Goal: Transaction & Acquisition: Purchase product/service

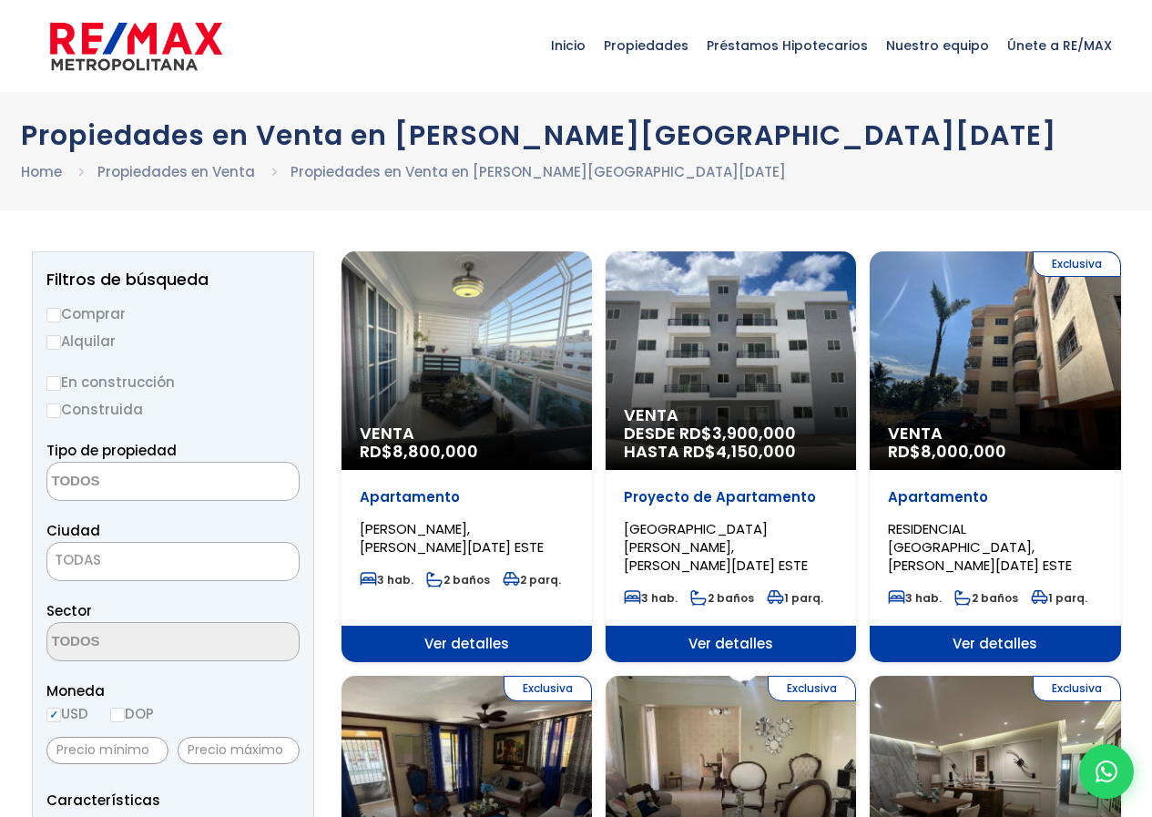
select select
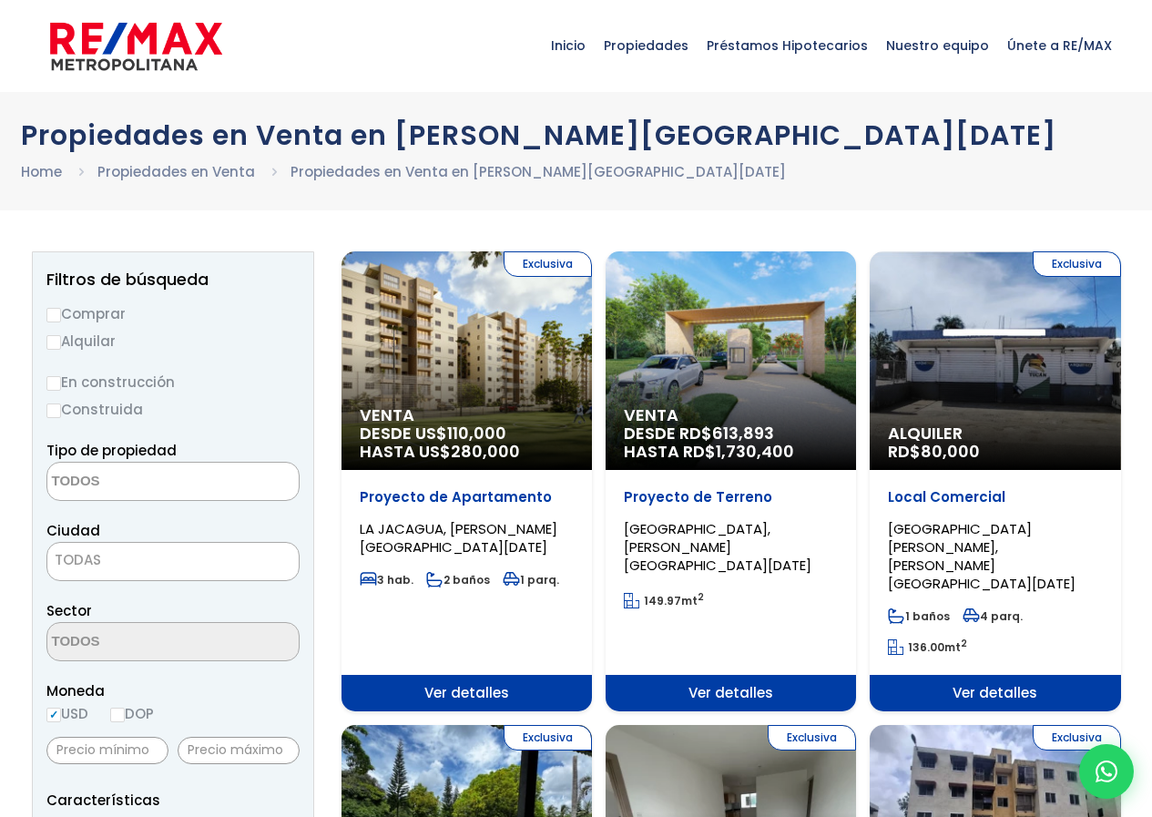
select select
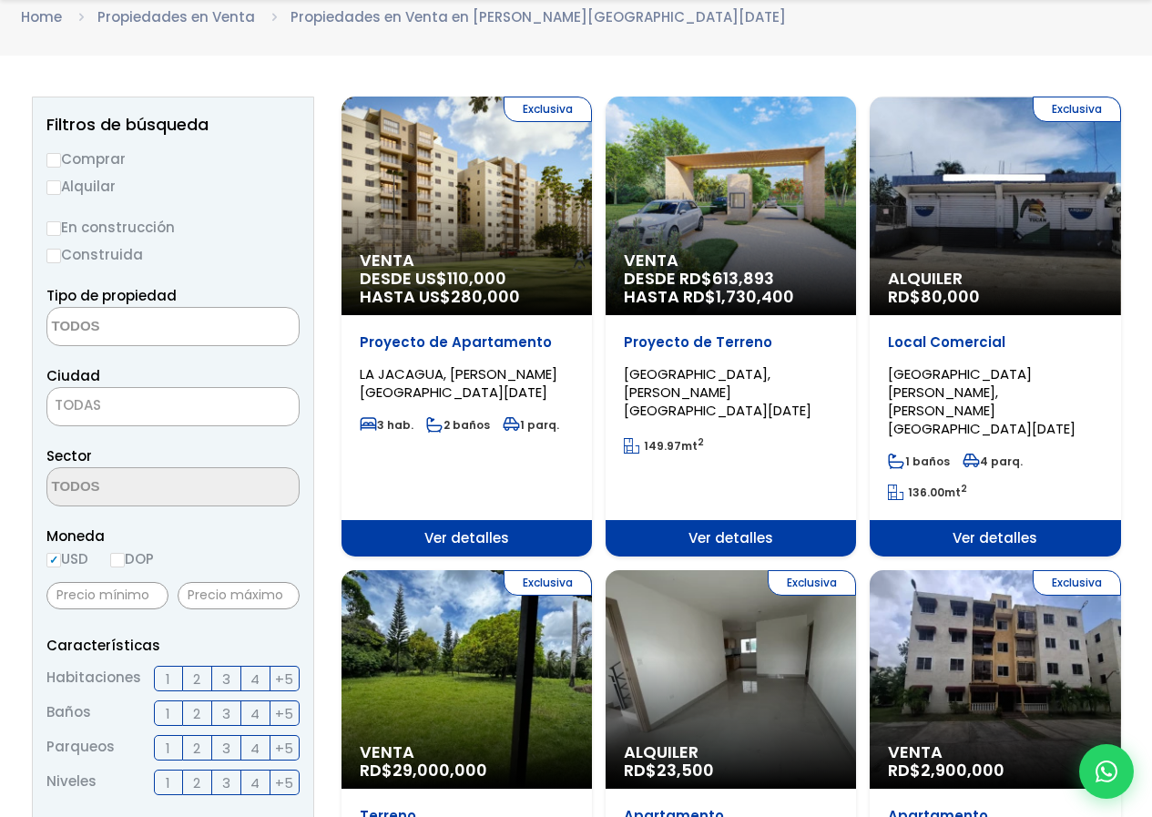
scroll to position [182, 0]
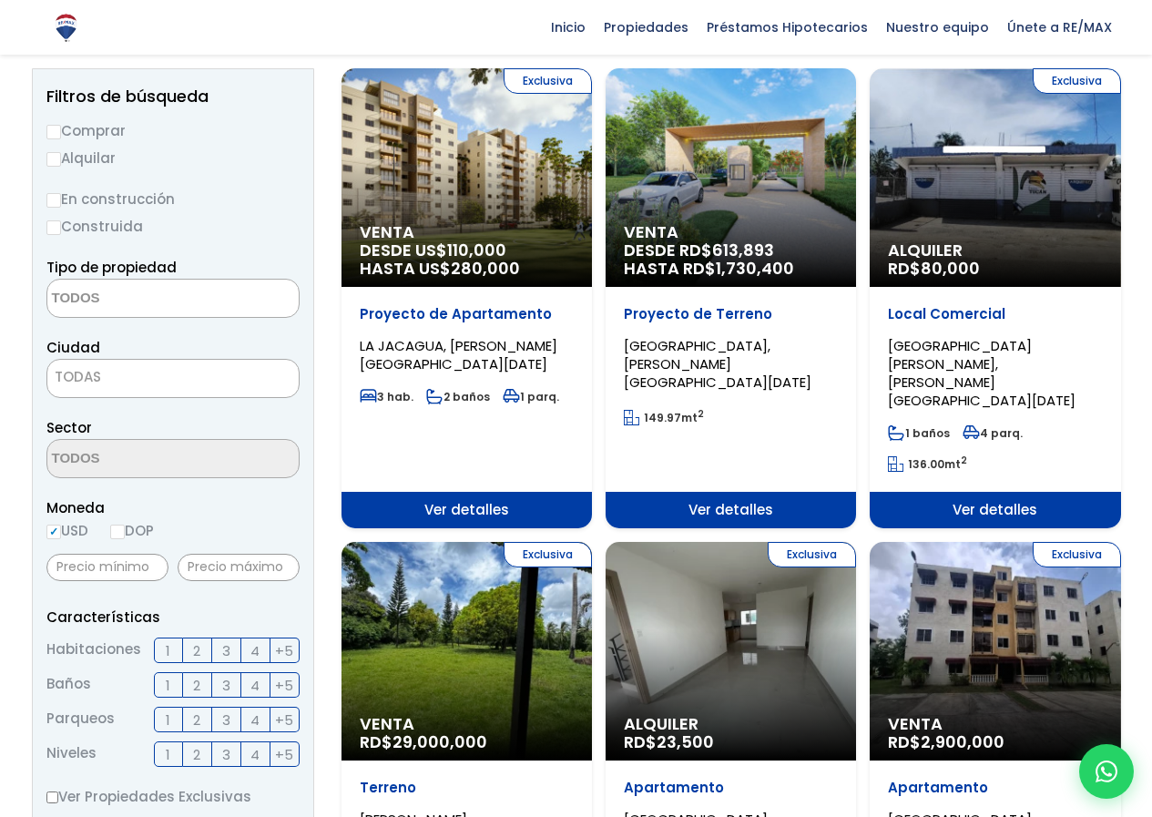
click at [730, 183] on div "Venta DESDE RD$ 613,893 HASTA RD$ 1,730,400" at bounding box center [731, 177] width 250 height 219
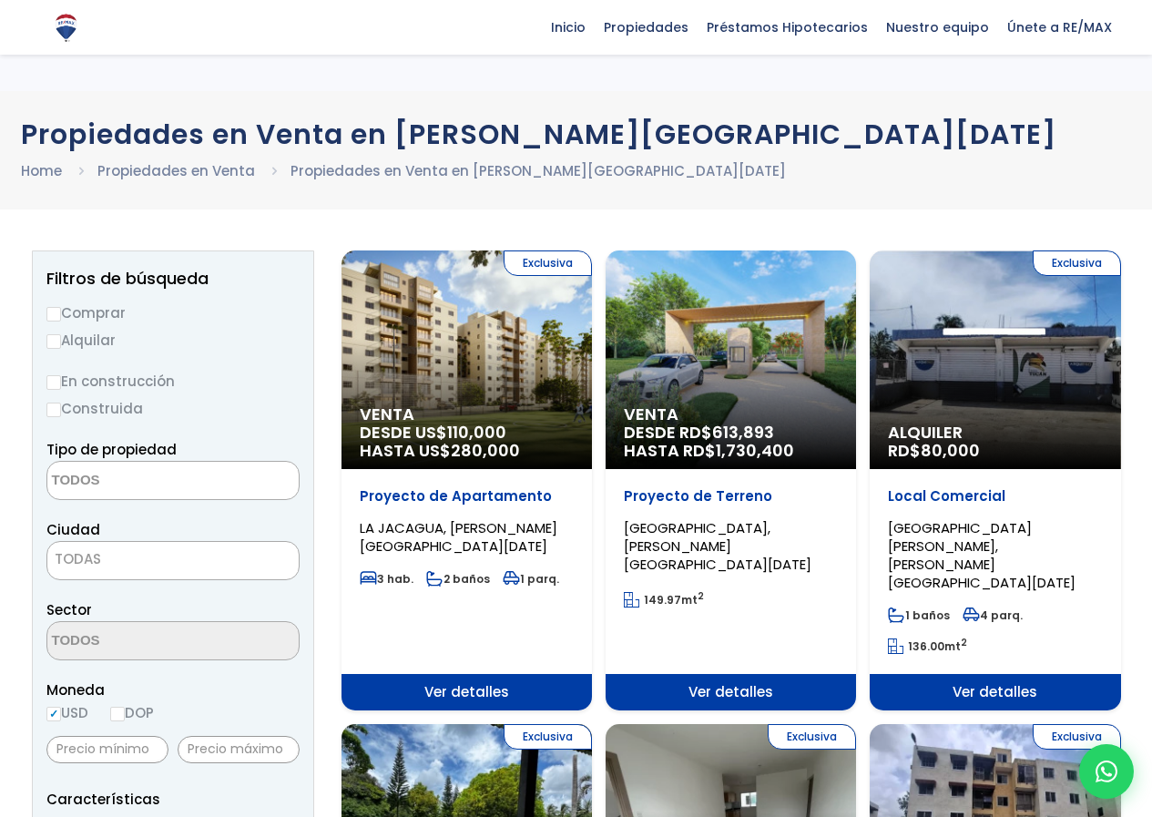
select select
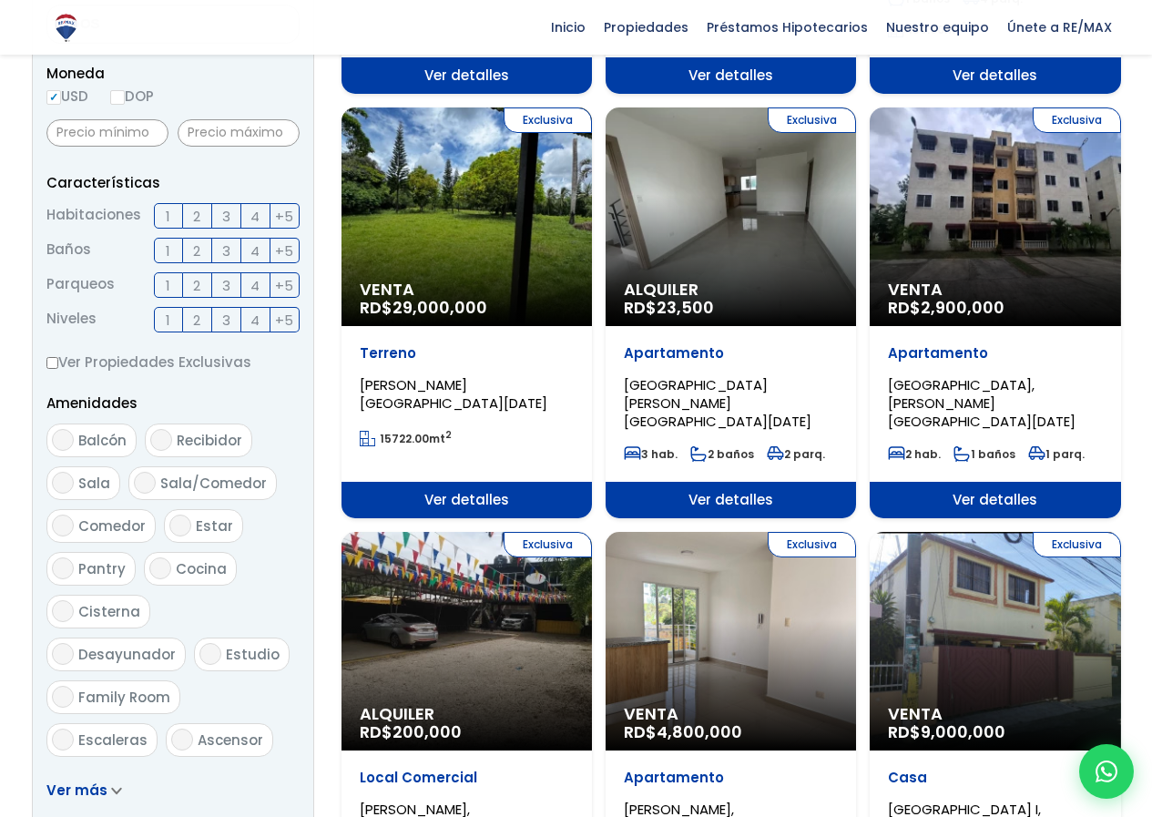
scroll to position [639, 0]
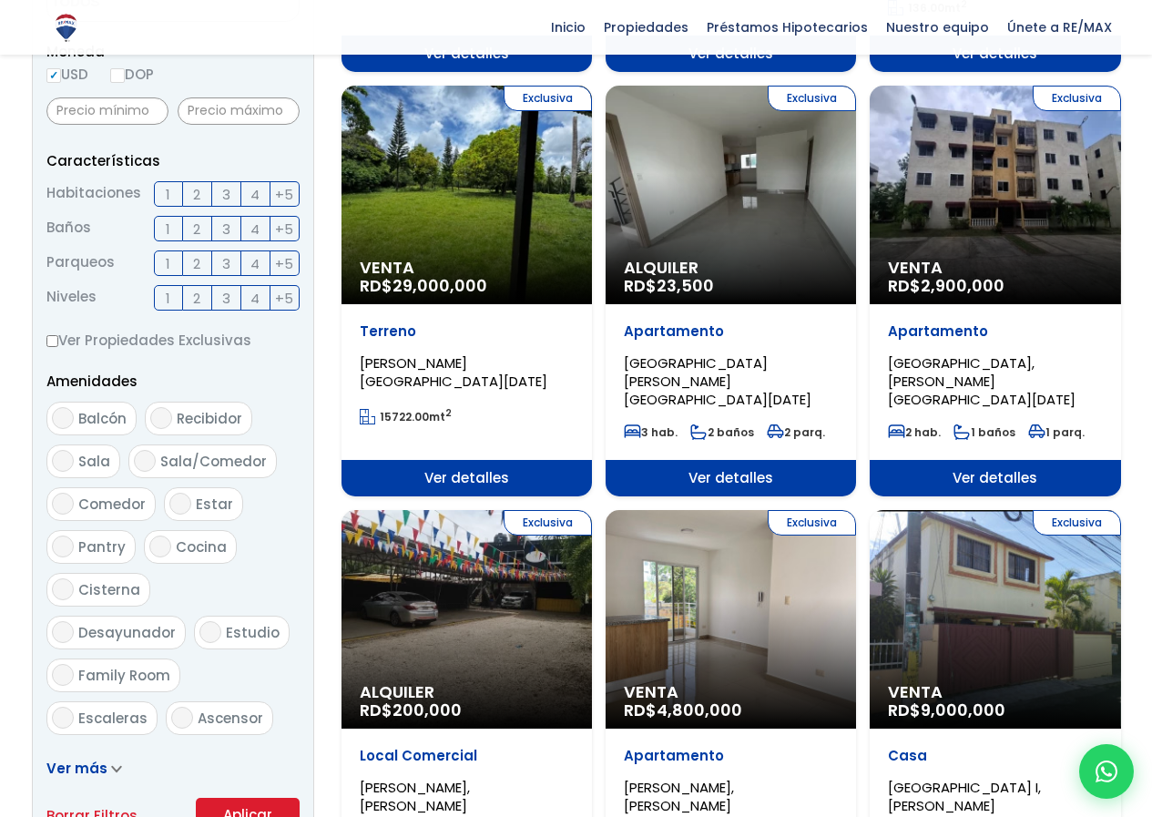
click at [1044, 167] on div "Exclusiva Venta RD$ 2,900,000" at bounding box center [995, 195] width 250 height 219
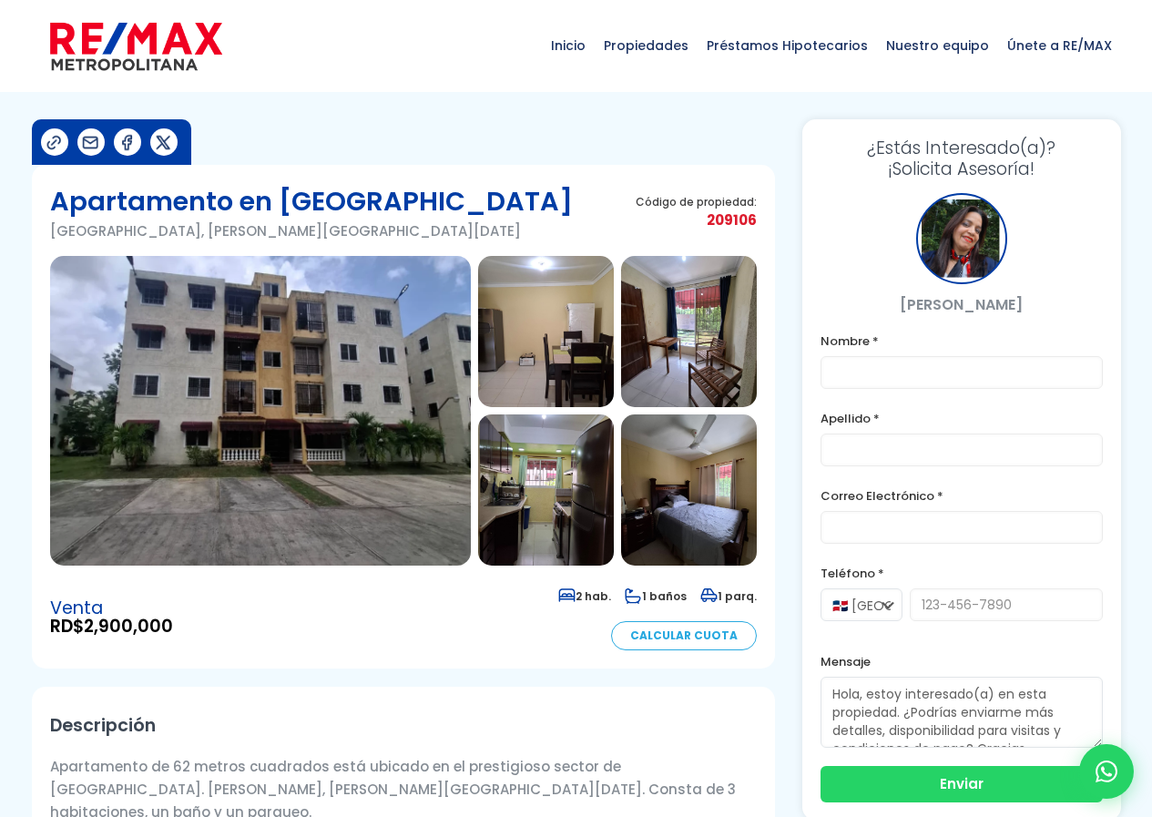
click at [457, 348] on img at bounding box center [260, 411] width 421 height 310
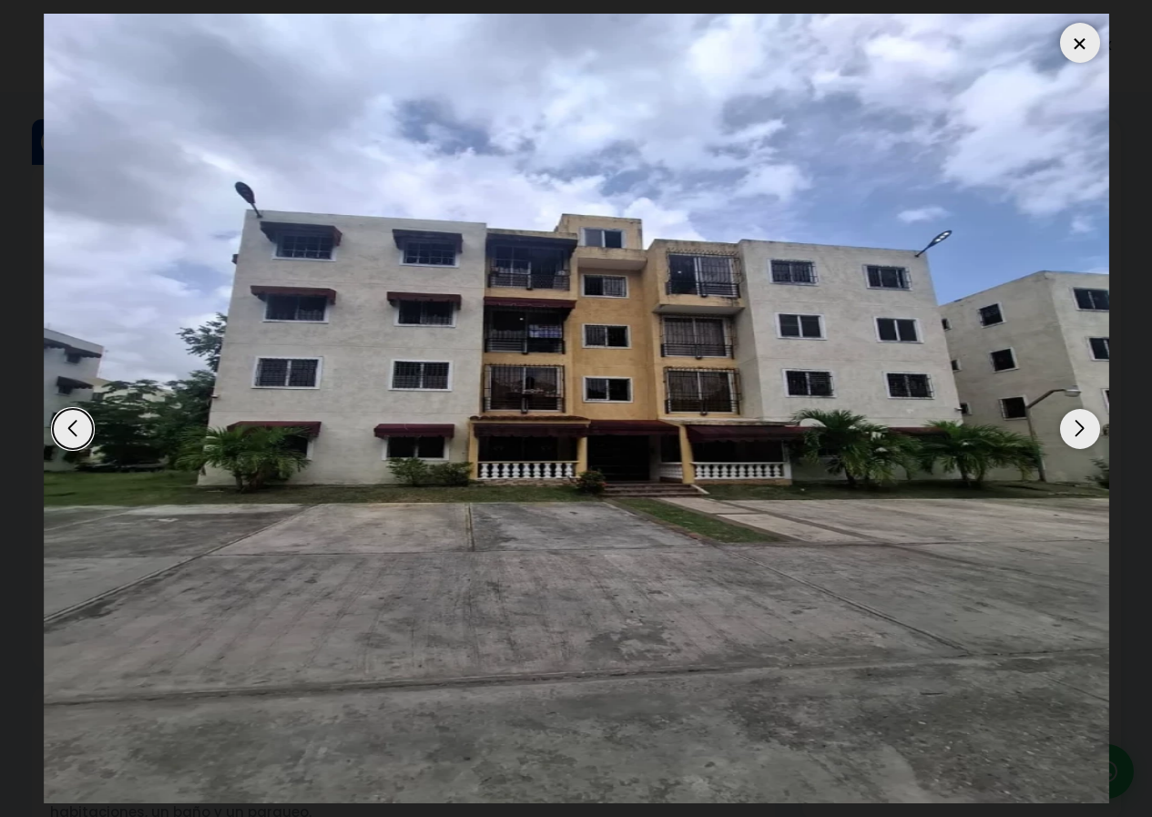
click at [1078, 434] on div "Next slide" at bounding box center [1080, 429] width 40 height 40
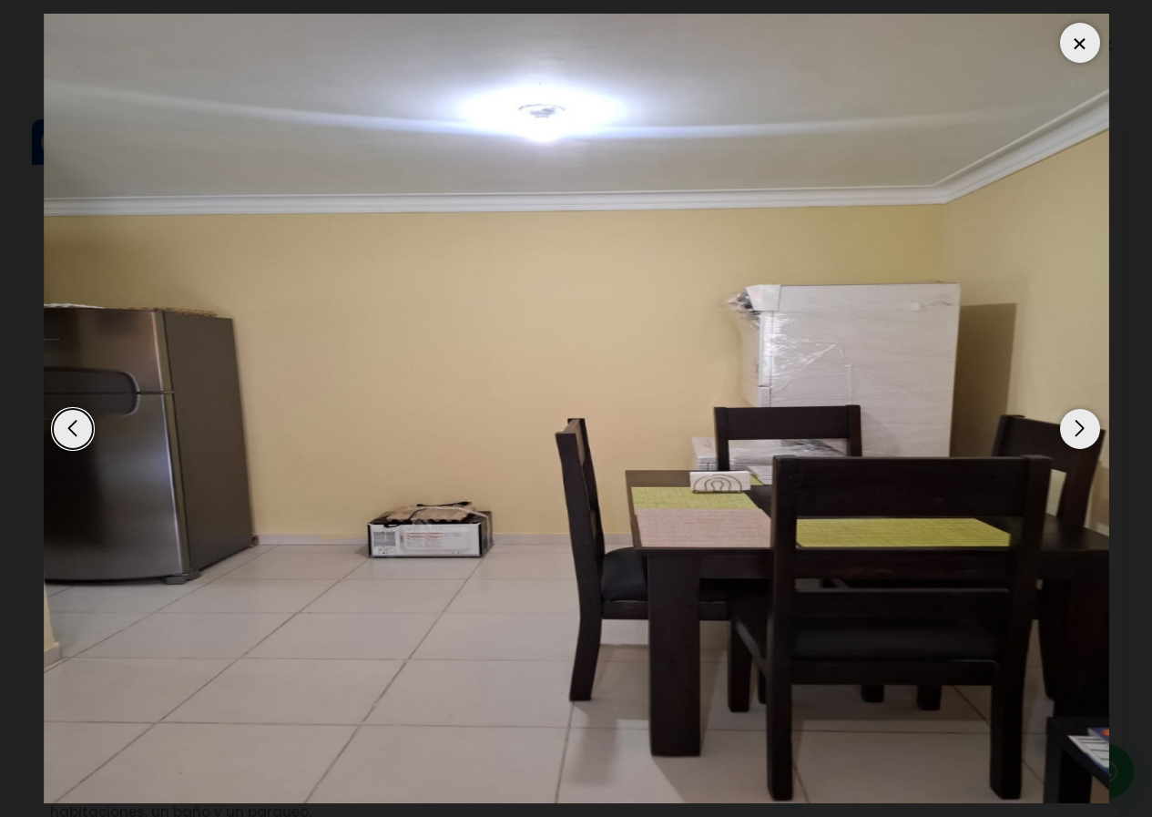
click at [1069, 437] on div "Next slide" at bounding box center [1080, 429] width 40 height 40
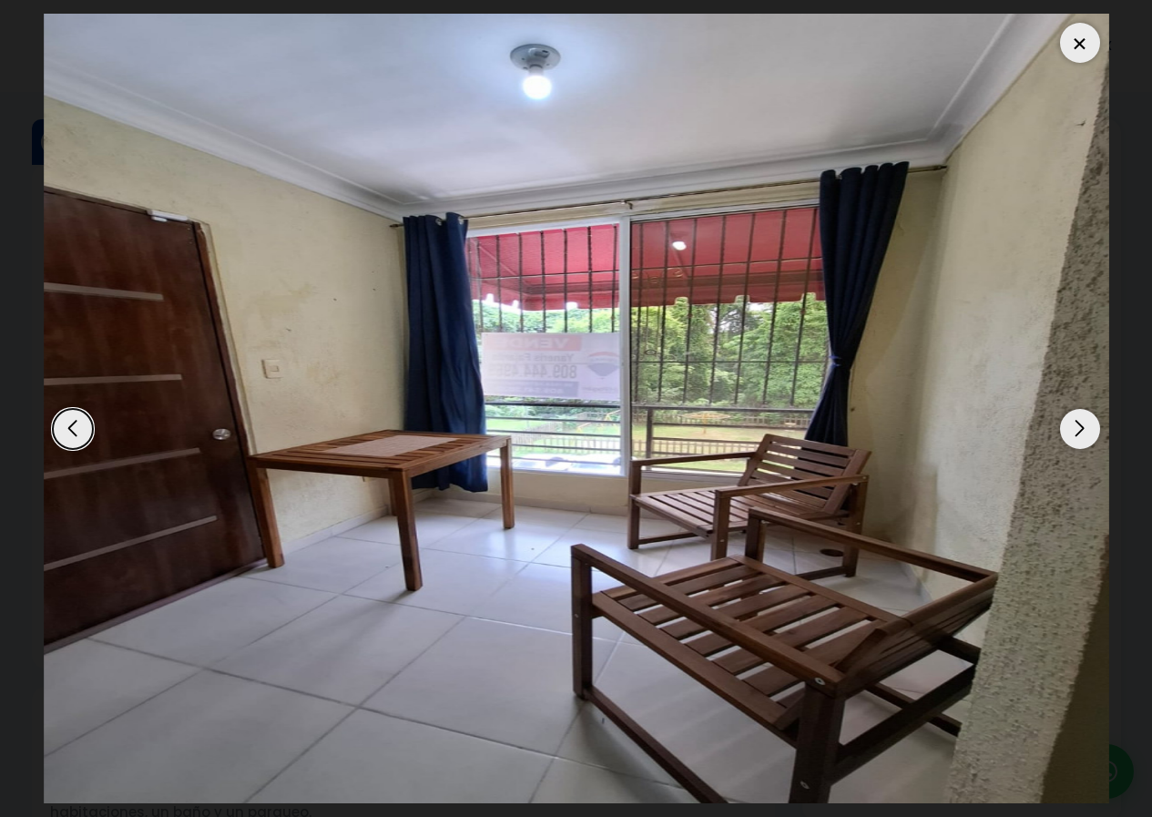
click at [79, 427] on div "Previous slide" at bounding box center [73, 429] width 40 height 40
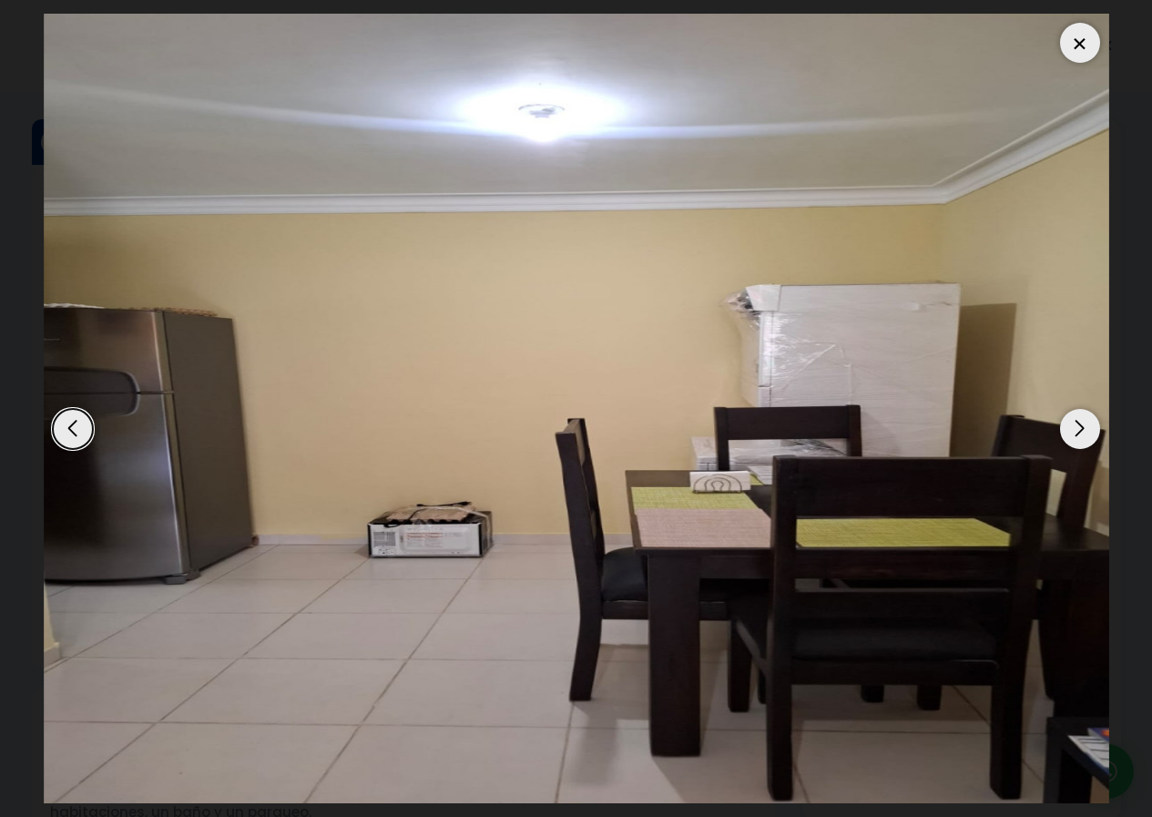
click at [82, 427] on div "Previous slide" at bounding box center [73, 429] width 40 height 40
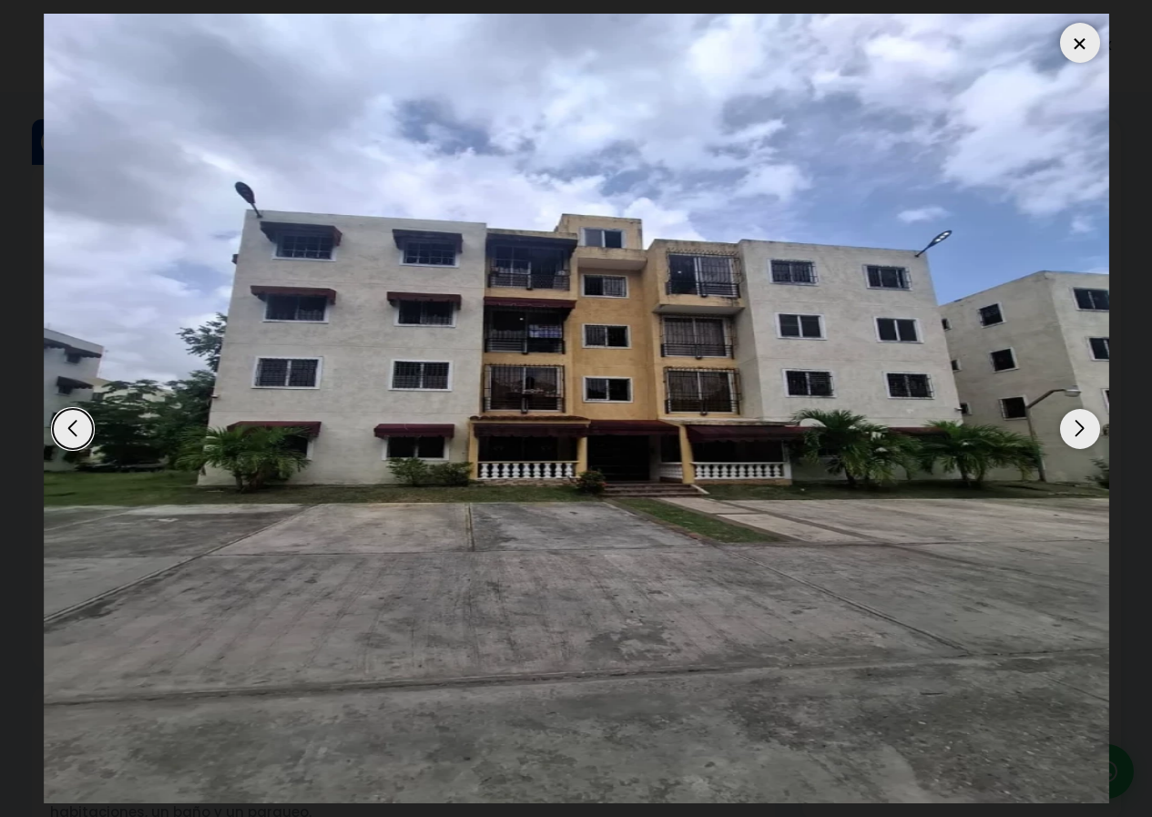
click at [1072, 427] on div "Next slide" at bounding box center [1080, 429] width 40 height 40
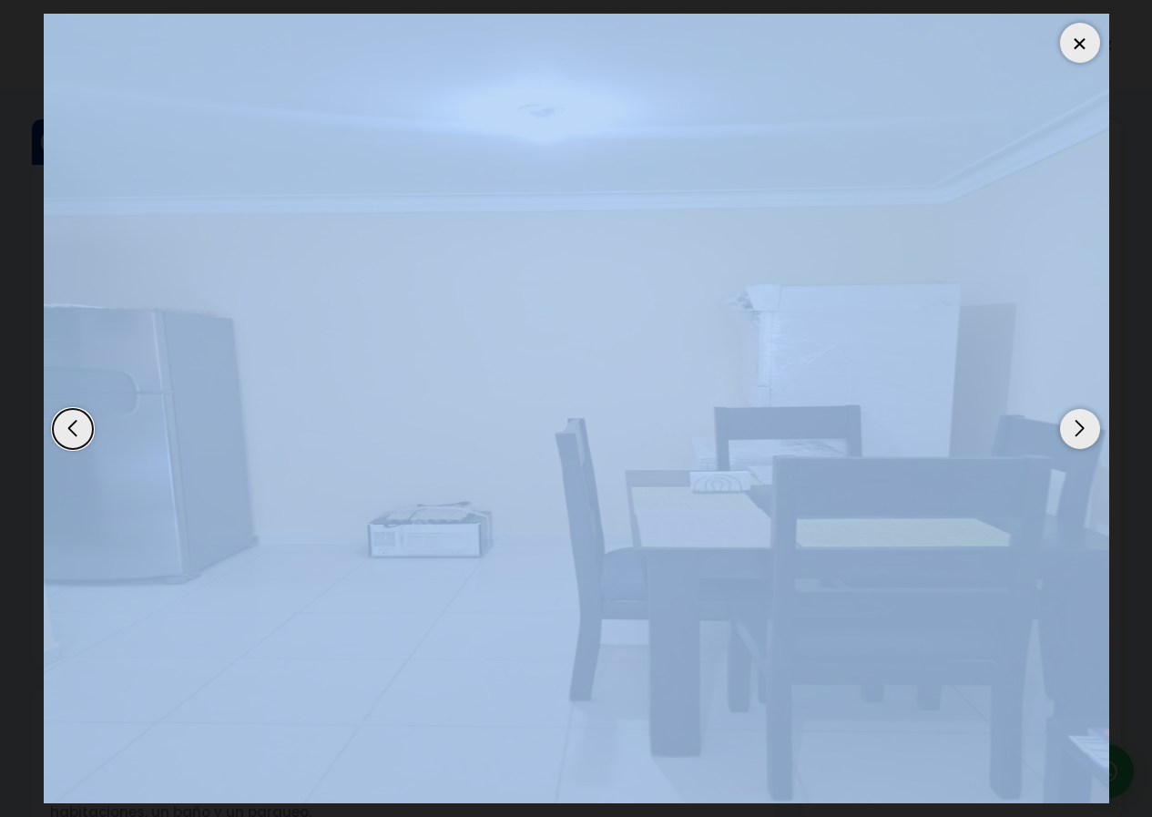
click at [1072, 427] on div "Next slide" at bounding box center [1080, 429] width 40 height 40
click at [1038, 478] on img "2 / 7" at bounding box center [577, 409] width 1066 height 790
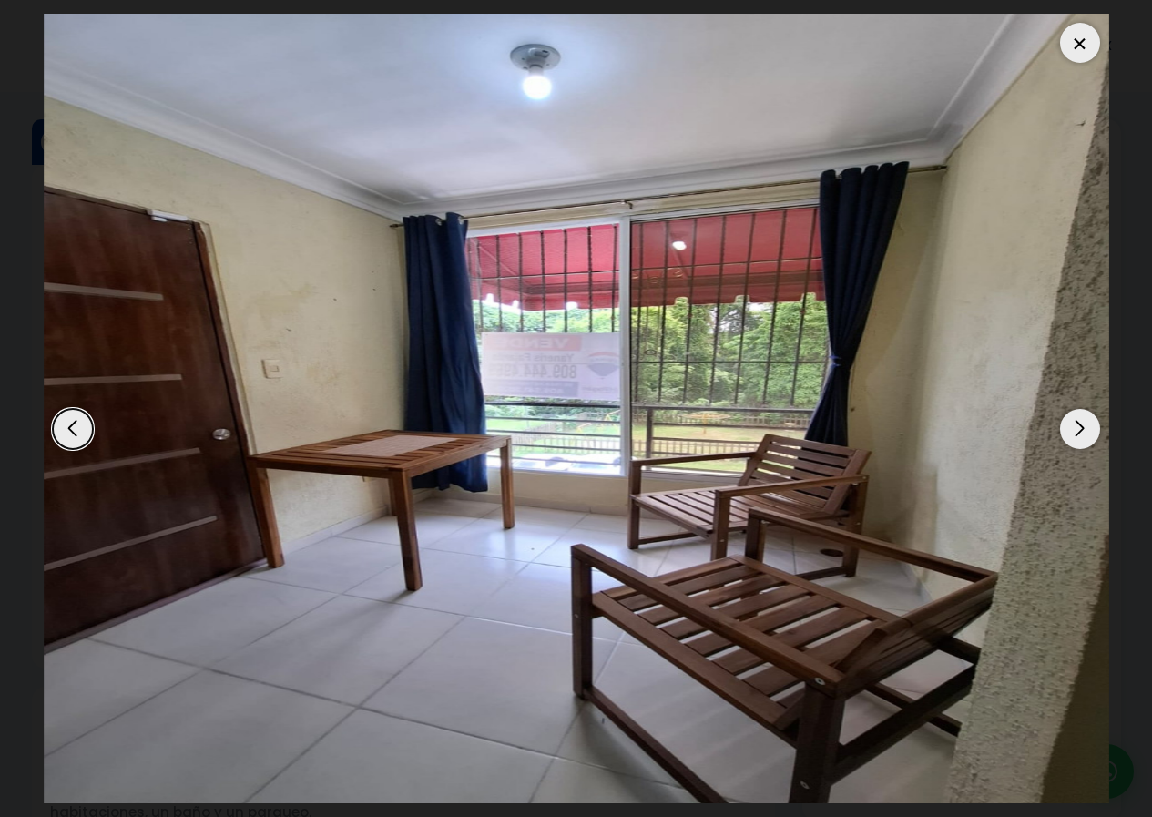
click at [1123, 532] on dialog at bounding box center [576, 408] width 1093 height 817
click at [1080, 430] on div "Next slide" at bounding box center [1080, 429] width 40 height 40
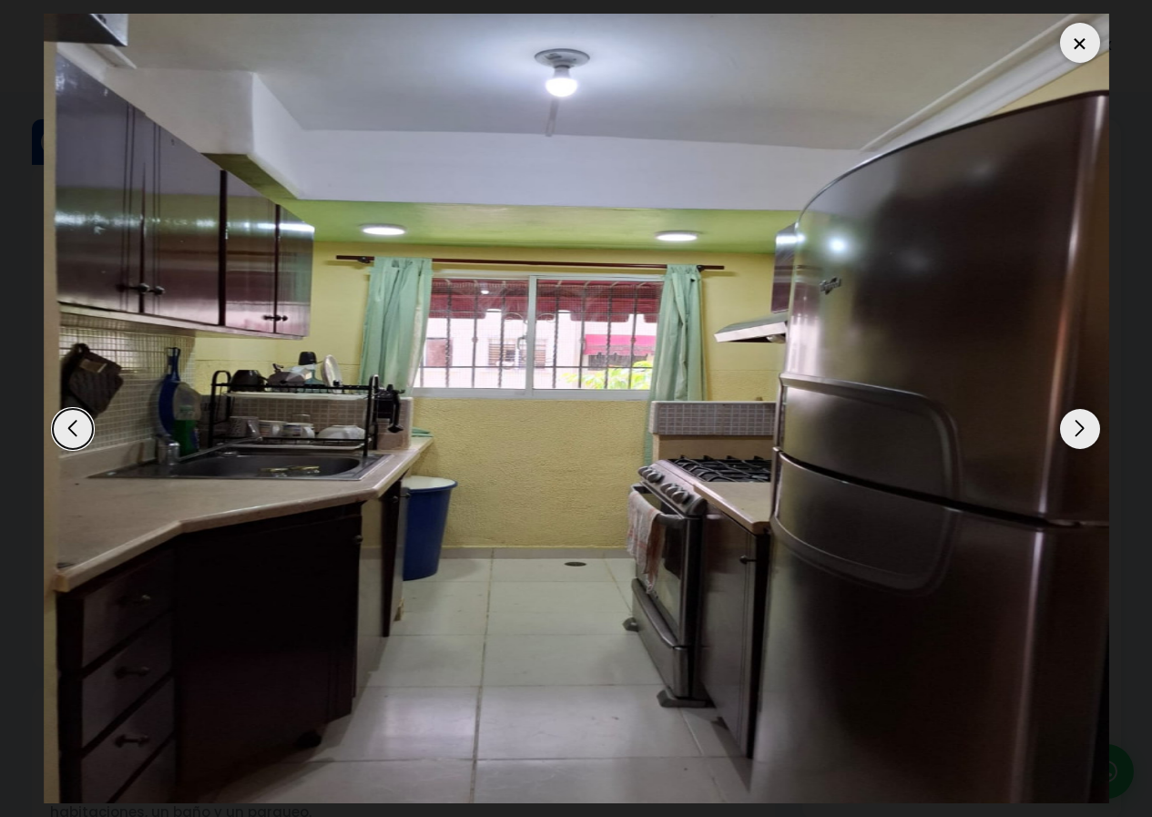
click at [1078, 430] on div "Next slide" at bounding box center [1080, 429] width 40 height 40
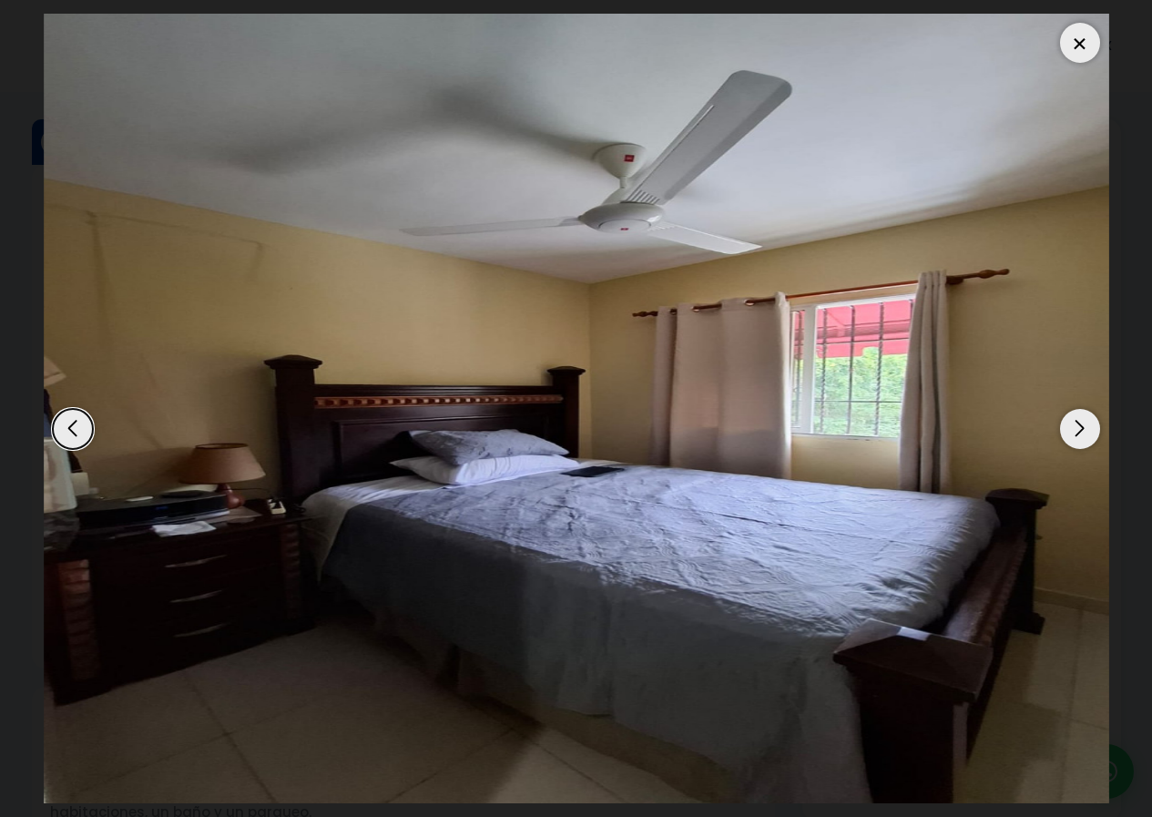
click at [1078, 430] on div "Next slide" at bounding box center [1080, 429] width 40 height 40
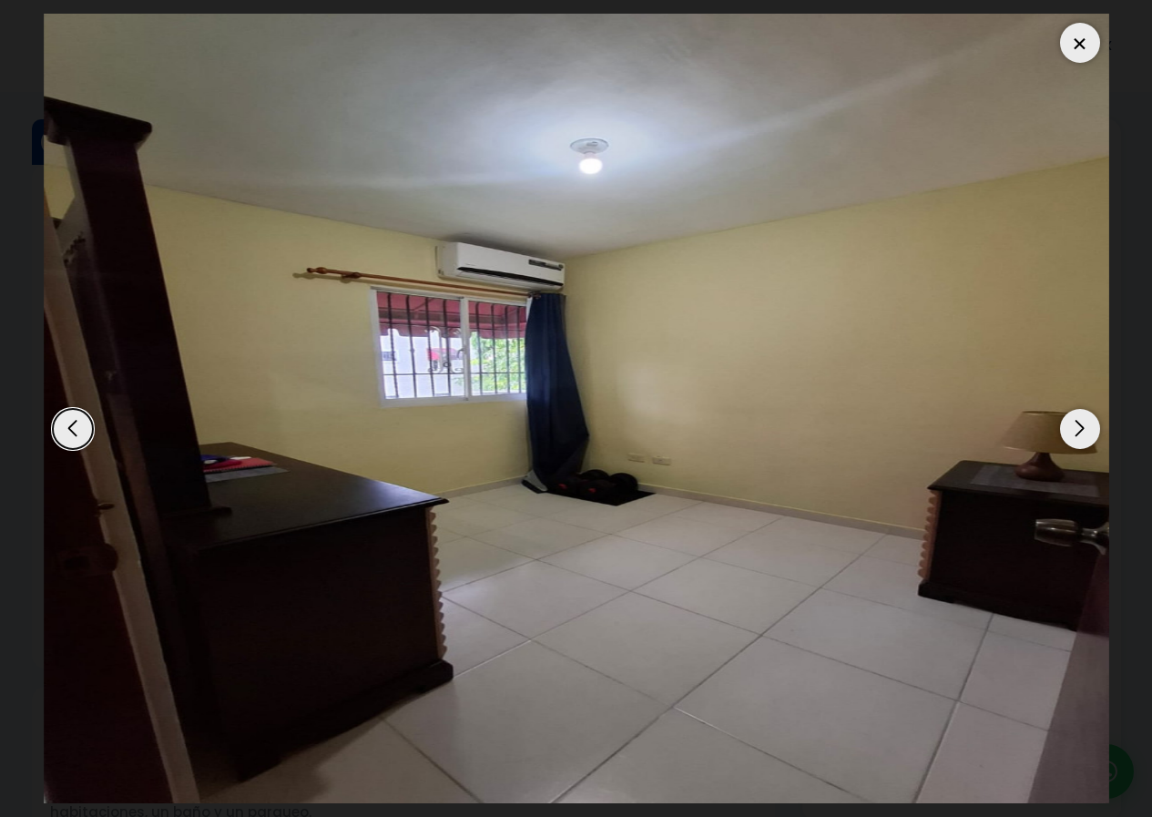
click at [1078, 430] on div "Next slide" at bounding box center [1080, 429] width 40 height 40
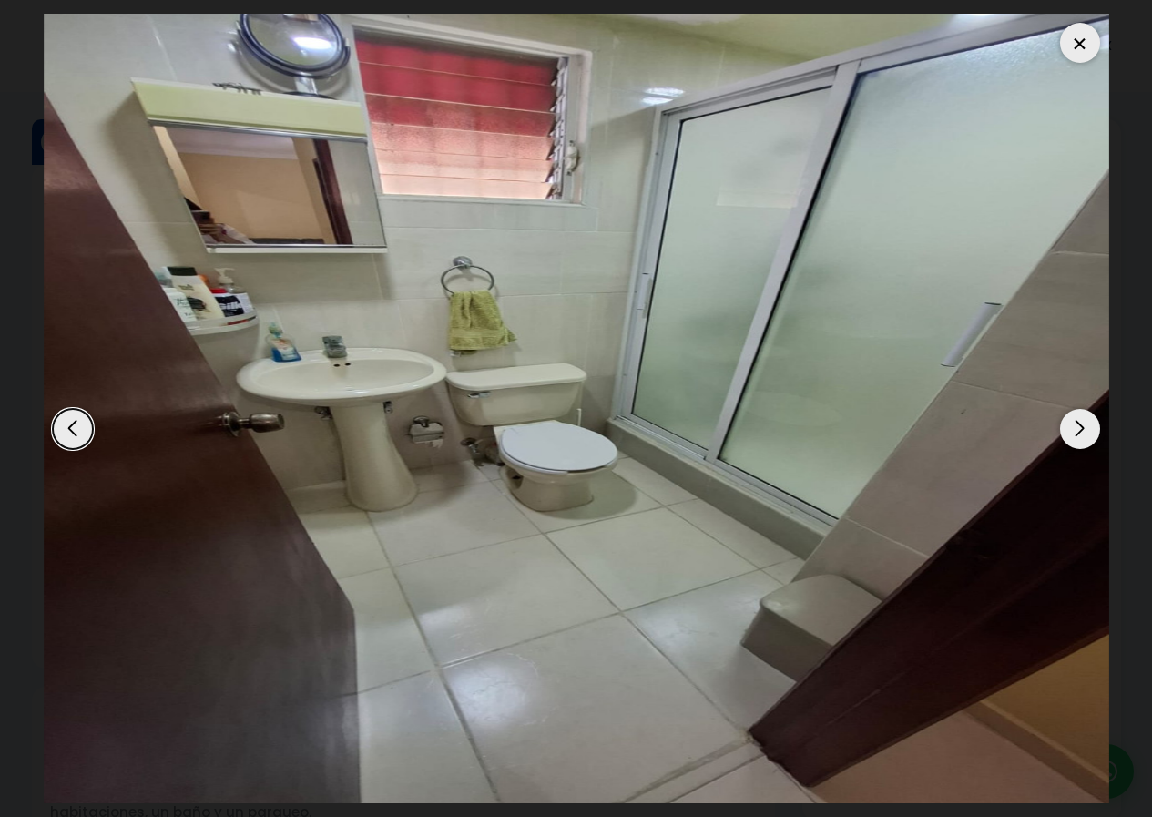
click at [1078, 430] on div "Next slide" at bounding box center [1080, 429] width 40 height 40
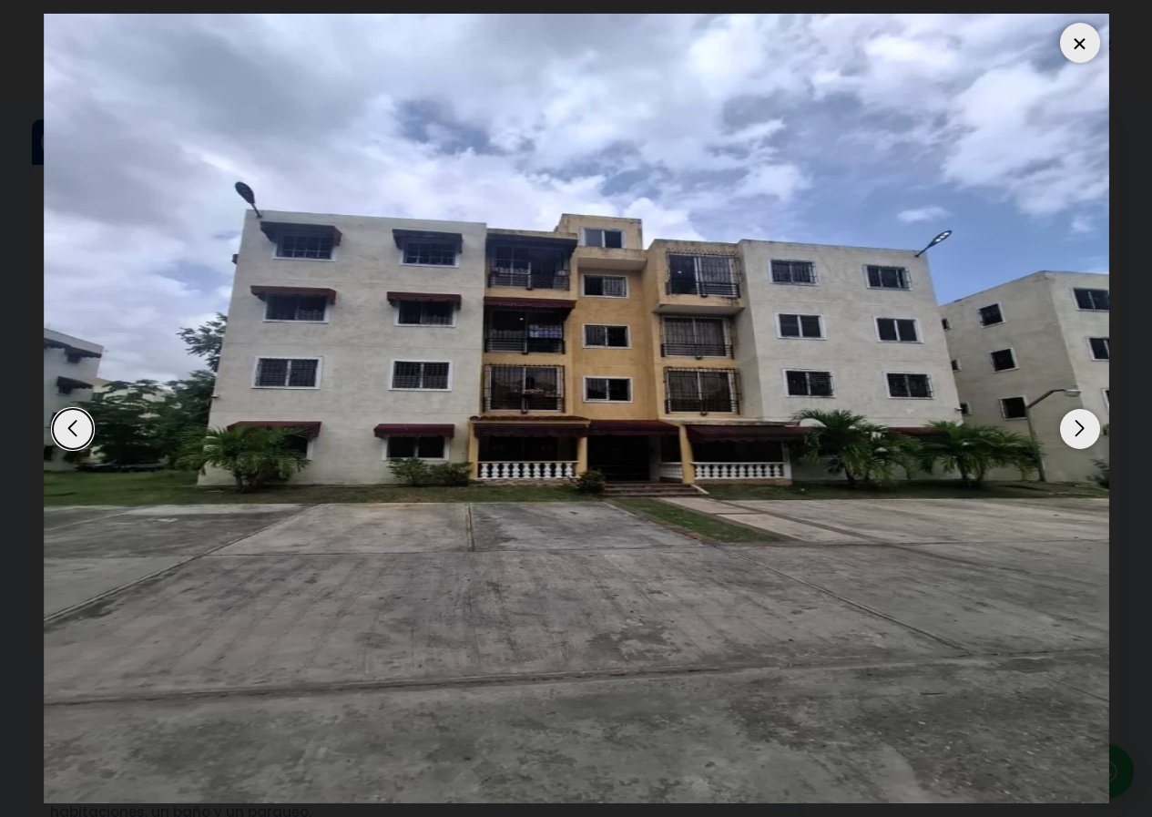
click at [1086, 49] on div at bounding box center [1080, 43] width 40 height 40
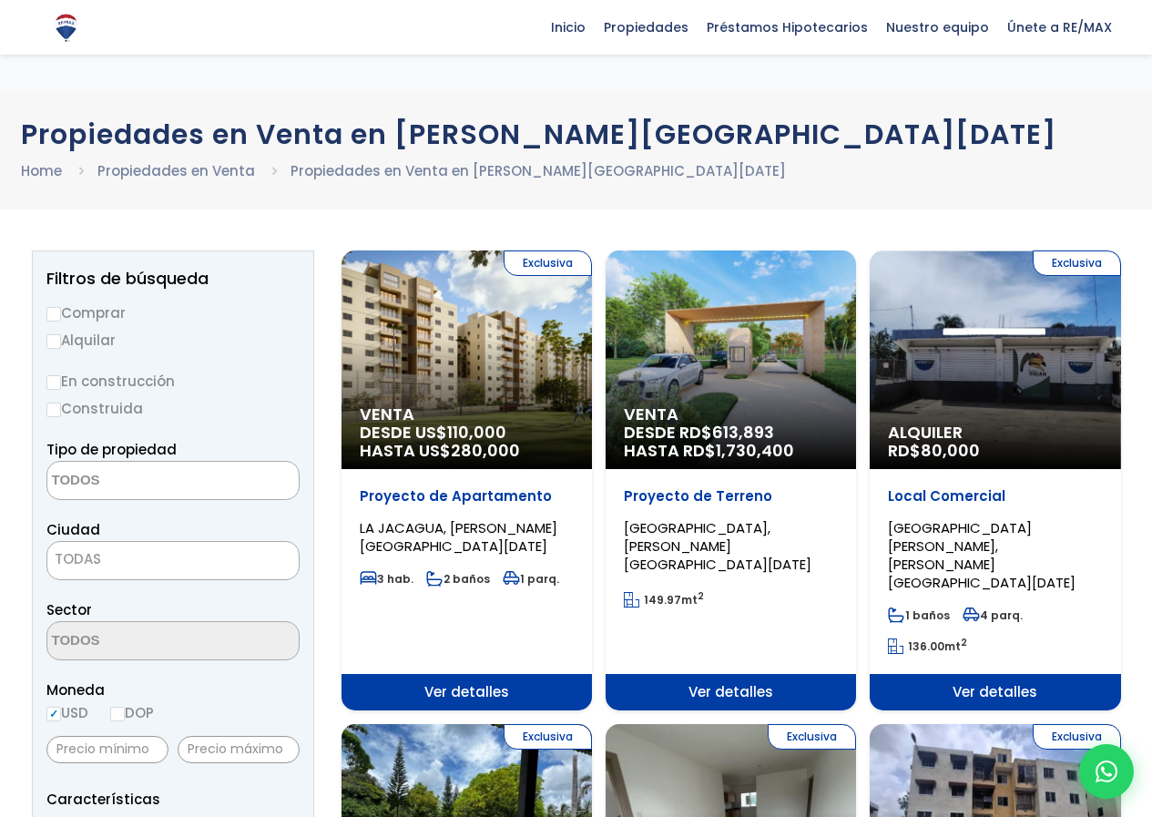
select select
